Goal: Information Seeking & Learning: Find specific fact

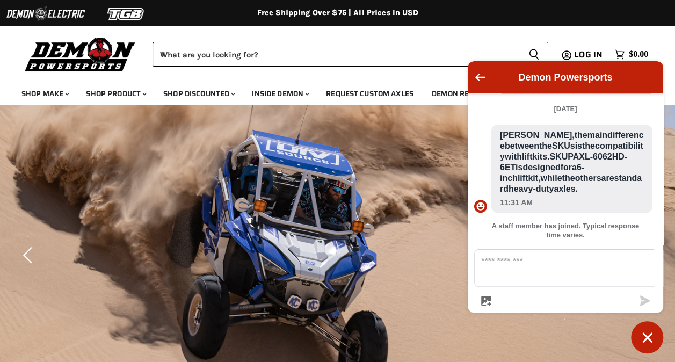
scroll to position [716, 0]
click at [502, 275] on textarea "Message us" at bounding box center [572, 268] width 195 height 37
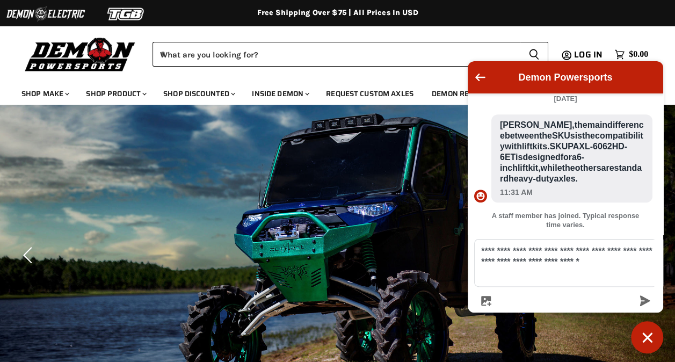
scroll to position [737, 0]
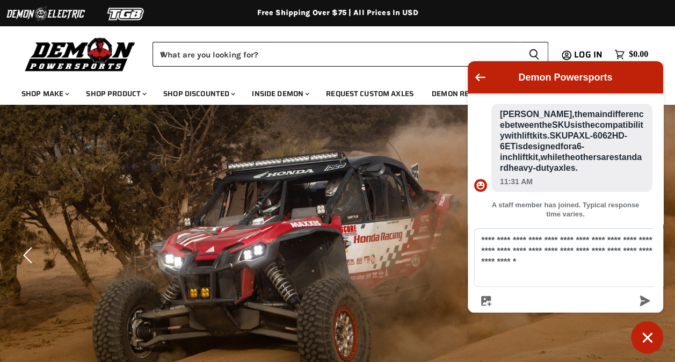
click at [487, 278] on textarea "**********" at bounding box center [572, 257] width 195 height 57
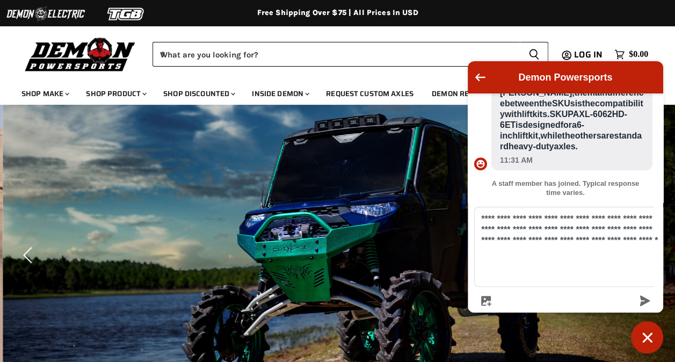
scroll to position [758, 0]
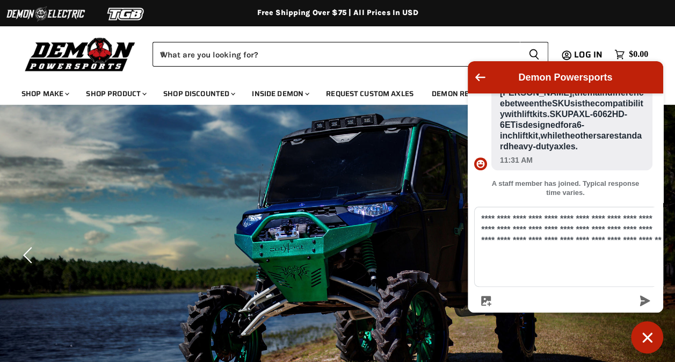
drag, startPoint x: 504, startPoint y: 278, endPoint x: 597, endPoint y: 267, distance: 94.1
click at [597, 267] on textarea "**********" at bounding box center [572, 246] width 195 height 79
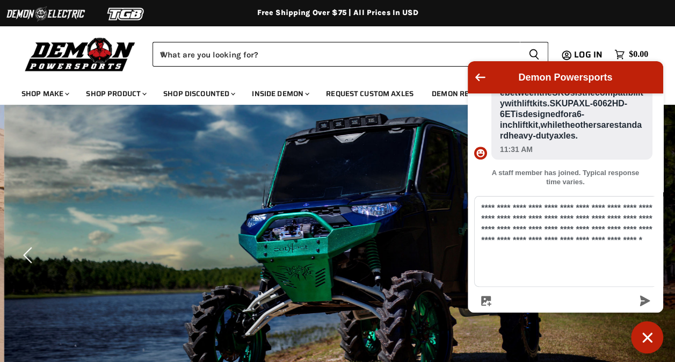
scroll to position [769, 0]
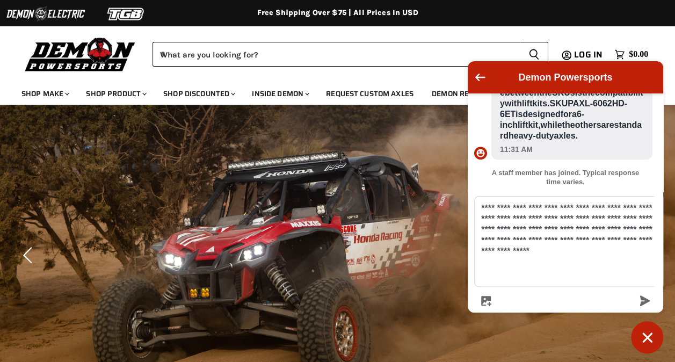
drag, startPoint x: 547, startPoint y: 273, endPoint x: 537, endPoint y: 278, distance: 10.8
click at [578, 276] on textarea "**********" at bounding box center [572, 242] width 195 height 90
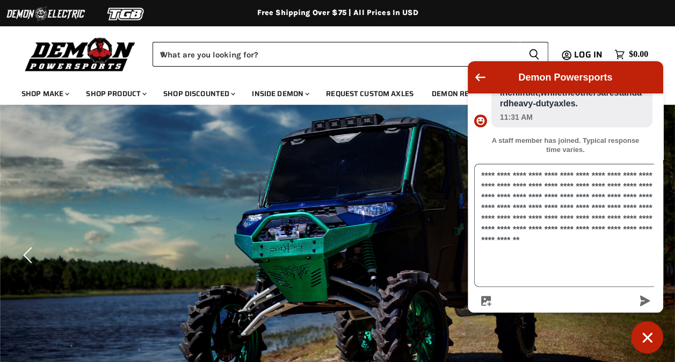
scroll to position [801, 0]
type textarea "**********"
click at [647, 301] on icon "submit" at bounding box center [645, 300] width 10 height 11
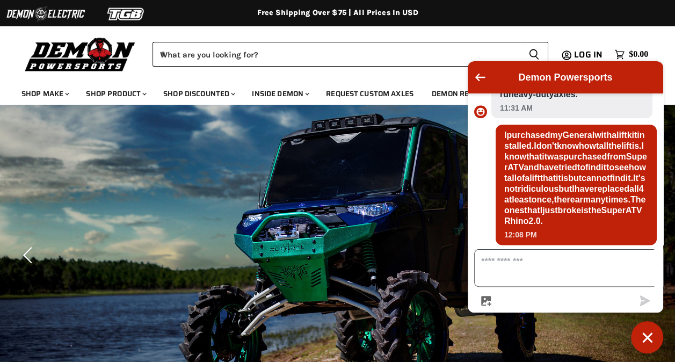
scroll to position [857, 0]
click at [567, 272] on textarea "Message us" at bounding box center [572, 268] width 195 height 37
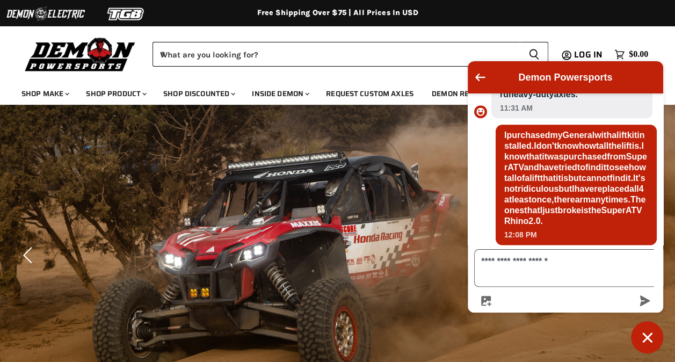
drag, startPoint x: 566, startPoint y: 275, endPoint x: 548, endPoint y: 276, distance: 17.8
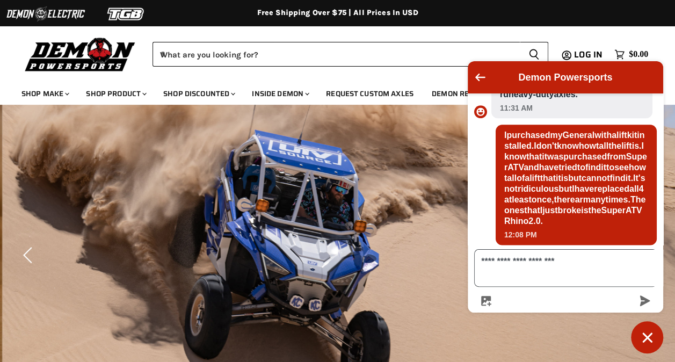
type textarea "**********"
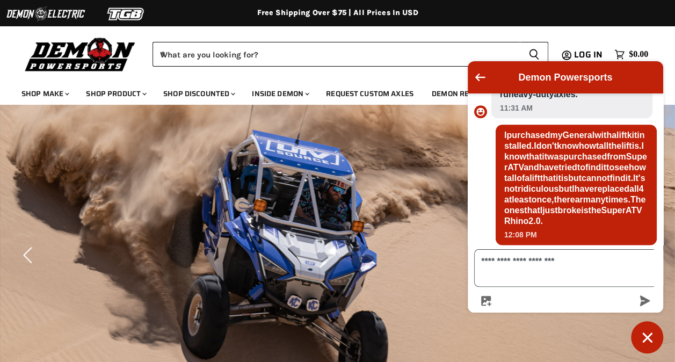
click at [643, 302] on icon "submit" at bounding box center [645, 300] width 10 height 11
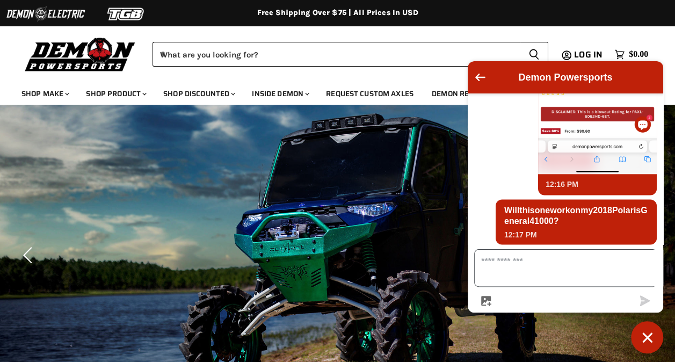
scroll to position [1223, 0]
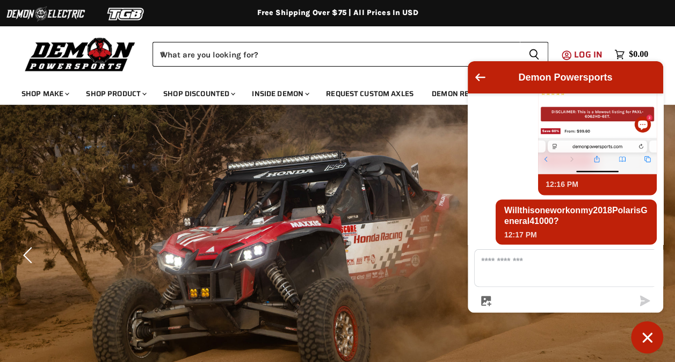
click at [590, 53] on span "Log in" at bounding box center [588, 54] width 28 height 13
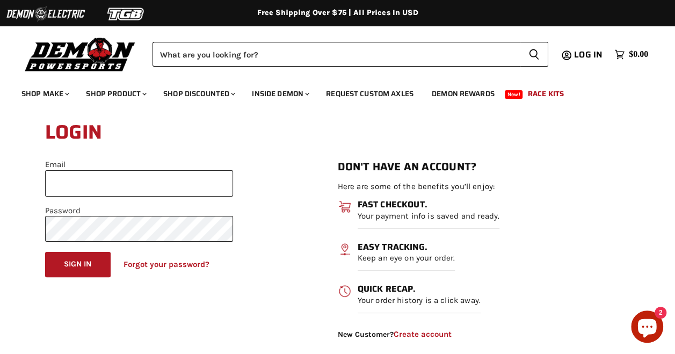
click at [84, 178] on input "Email" at bounding box center [139, 183] width 188 height 26
click at [45, 252] on button "Sign in" at bounding box center [78, 264] width 66 height 25
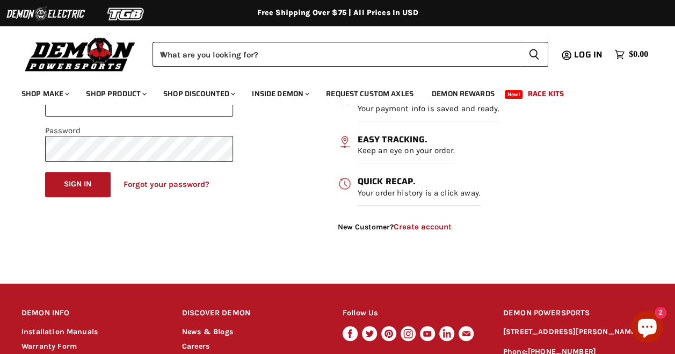
scroll to position [54, 0]
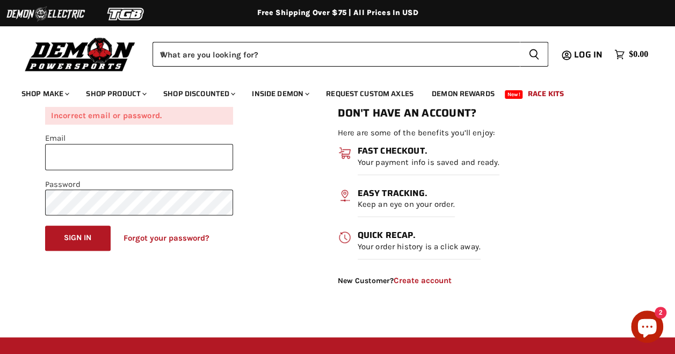
click at [417, 281] on link "Create account" at bounding box center [423, 281] width 58 height 10
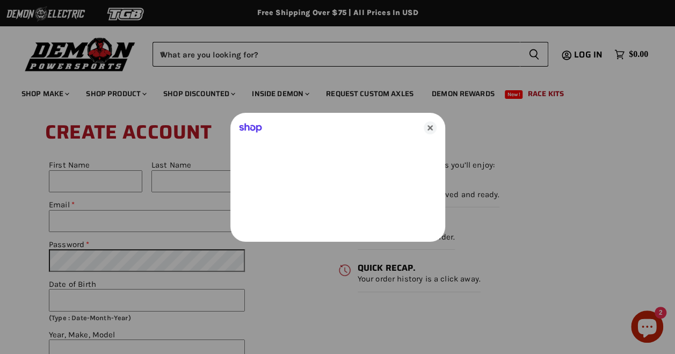
click at [81, 178] on body "Skip to content Shop our brands: Shop our brands: Free Shipping Over $75 | All …" at bounding box center [337, 352] width 675 height 705
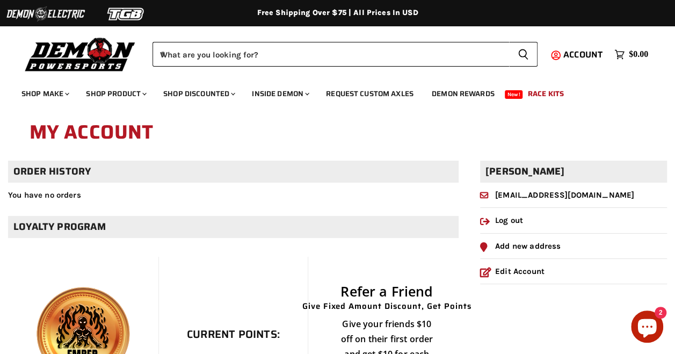
click at [642, 328] on icon "Chat window" at bounding box center [647, 328] width 19 height 19
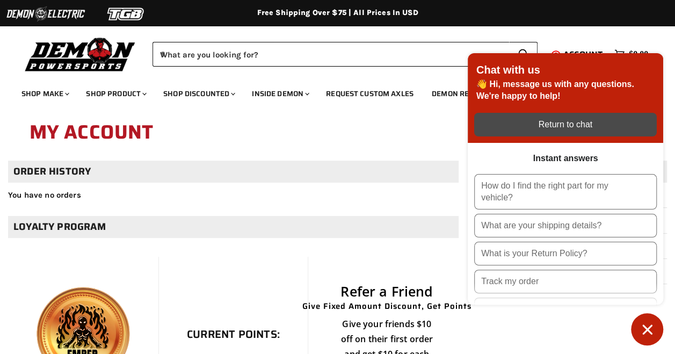
click at [558, 125] on div "Return to chat" at bounding box center [566, 125] width 170 height 12
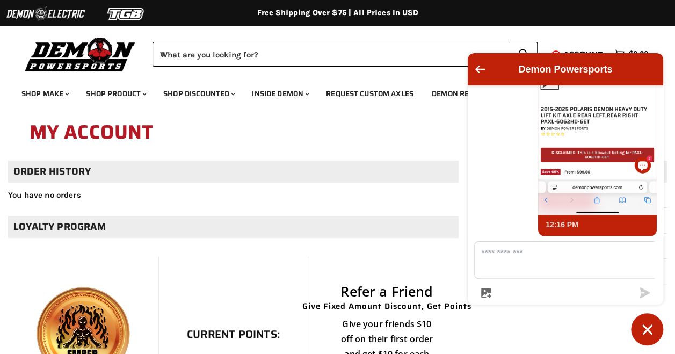
scroll to position [1002, 0]
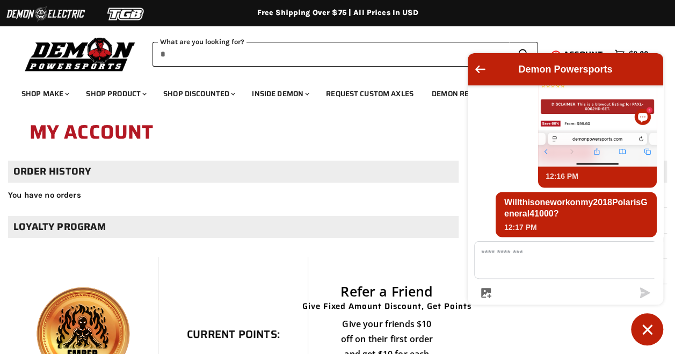
click at [286, 54] on input "When autocomplete results are available use up and down arrows to review and en…" at bounding box center [331, 54] width 357 height 25
click at [206, 55] on input "When autocomplete results are available use up and down arrows to review and en…" at bounding box center [331, 54] width 357 height 25
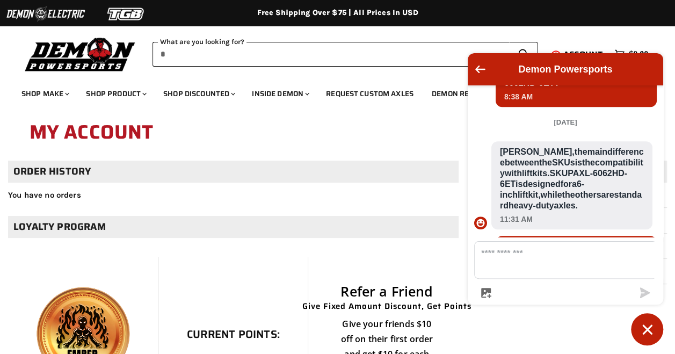
scroll to position [465, 0]
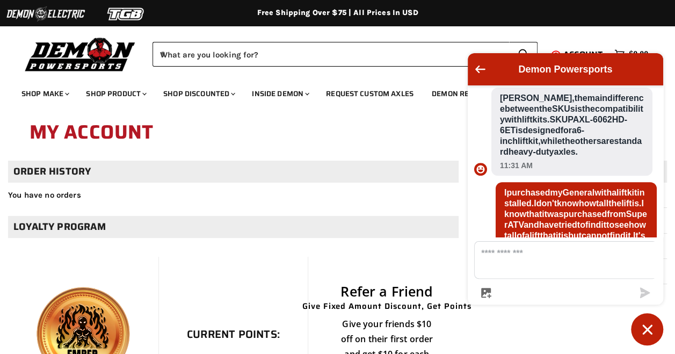
drag, startPoint x: 501, startPoint y: 193, endPoint x: 591, endPoint y: 198, distance: 89.8
click at [592, 157] on span "Larry, the main difference between the SKUs is the compatibility with lift kits…" at bounding box center [572, 125] width 144 height 64
click at [213, 56] on input "When autocomplete results are available use up and down arrows to review and en…" at bounding box center [331, 54] width 357 height 25
paste input "**********"
type input "**********"
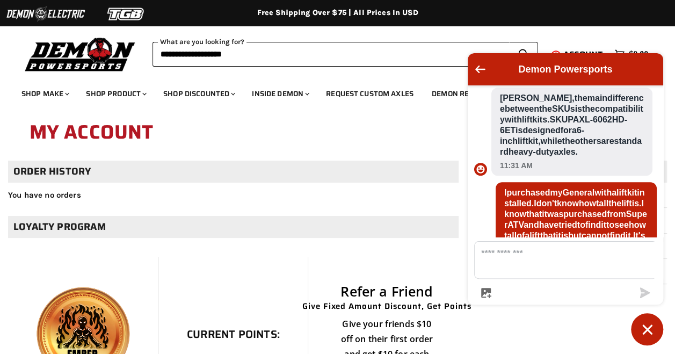
click at [509, 42] on button "Search icon Spinner icon" at bounding box center [523, 54] width 28 height 25
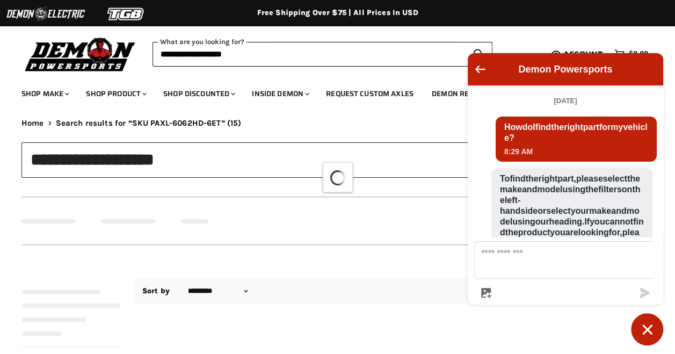
scroll to position [1002, 0]
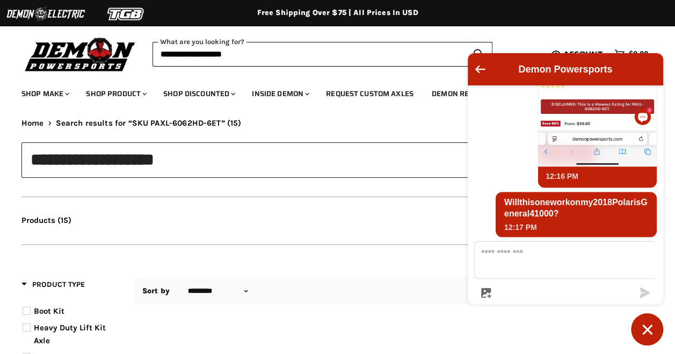
type input "**********"
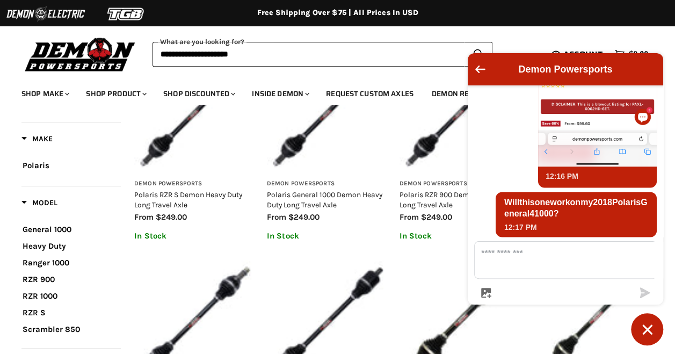
drag, startPoint x: 551, startPoint y: 71, endPoint x: 591, endPoint y: 282, distance: 214.9
click at [591, 282] on div "Demon Powersports October 4 How do I find the right part for my vehicle? 8:29 A…" at bounding box center [565, 178] width 195 height 251
click at [477, 73] on icon "Go back to the main screen" at bounding box center [480, 70] width 10 height 8
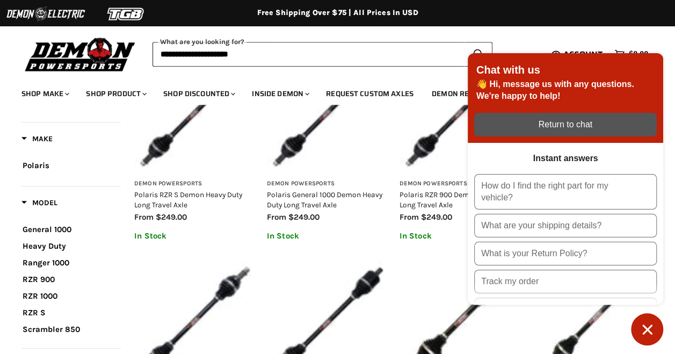
click at [651, 332] on icon "Chat window" at bounding box center [647, 329] width 10 height 10
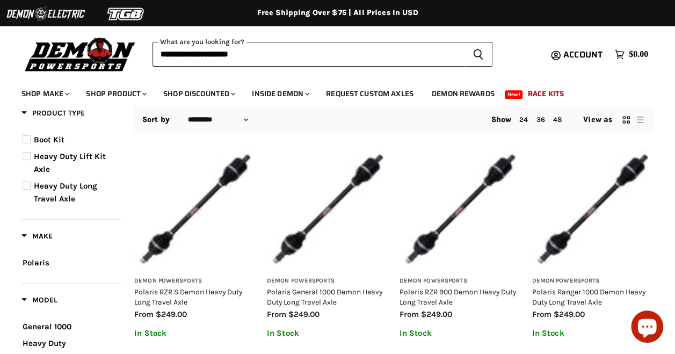
scroll to position [215, 0]
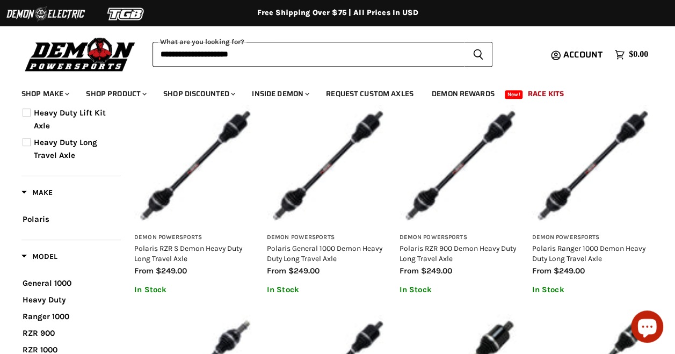
click at [643, 325] on icon "Chat window" at bounding box center [647, 326] width 31 height 31
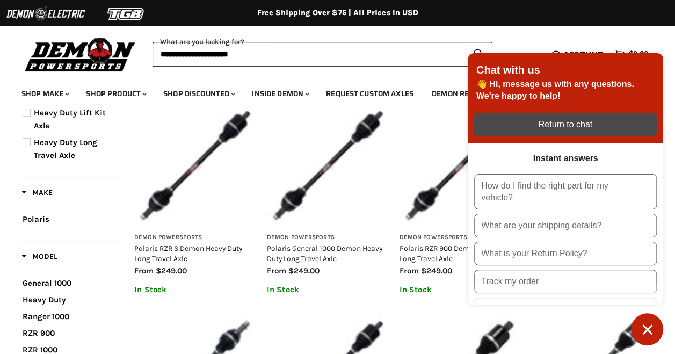
click at [583, 119] on div "button" at bounding box center [565, 125] width 183 height 24
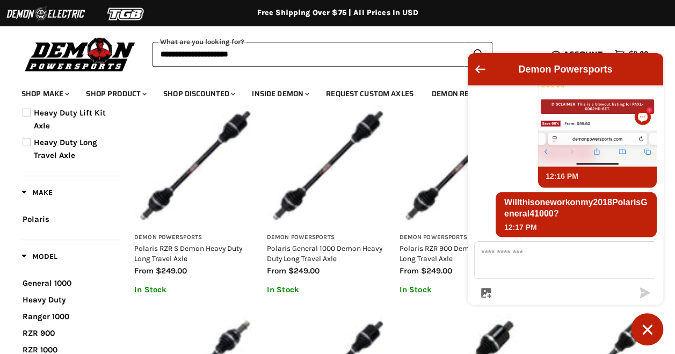
scroll to position [1002, 0]
click at [510, 267] on textarea "Message us" at bounding box center [572, 260] width 195 height 37
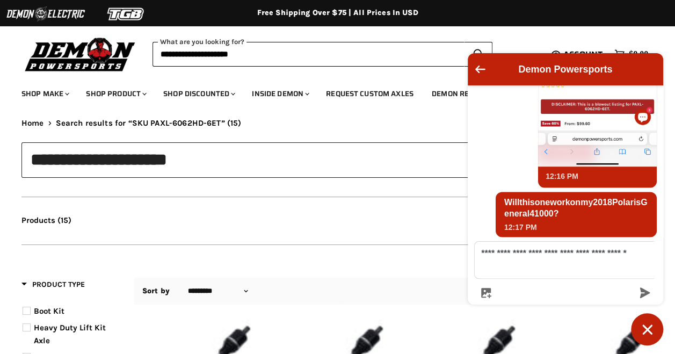
scroll to position [1012, 0]
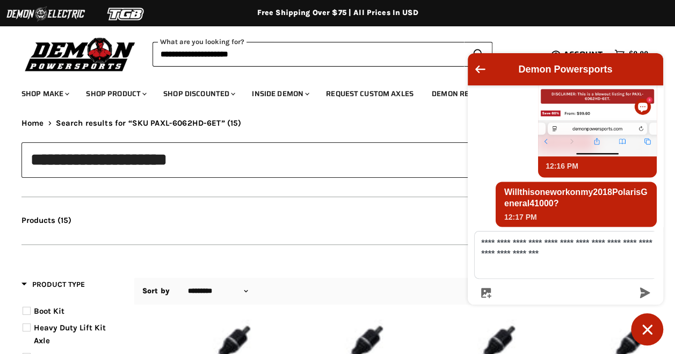
click at [518, 269] on textarea "**********" at bounding box center [572, 254] width 195 height 47
type textarea "**********"
click at [643, 293] on icon "submit" at bounding box center [645, 292] width 10 height 11
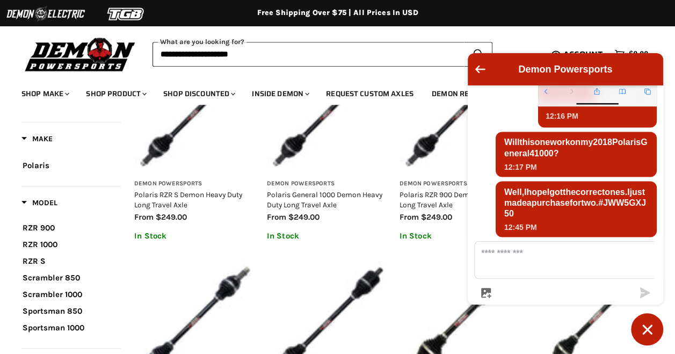
scroll to position [0, 0]
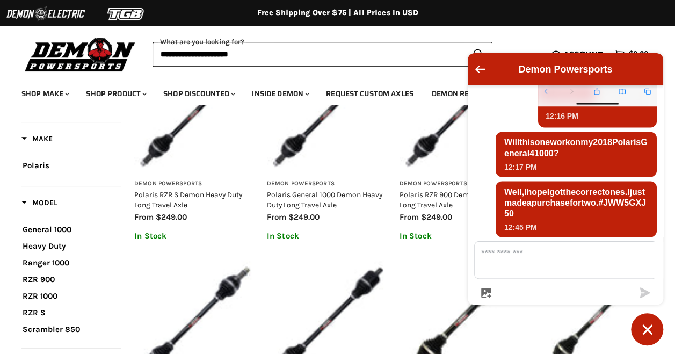
click at [25, 199] on span "Model" at bounding box center [39, 202] width 36 height 9
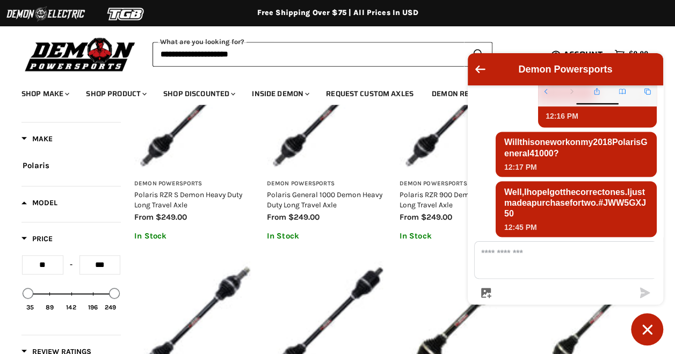
click at [24, 199] on span "Model" at bounding box center [39, 202] width 36 height 9
